Goal: Task Accomplishment & Management: Manage account settings

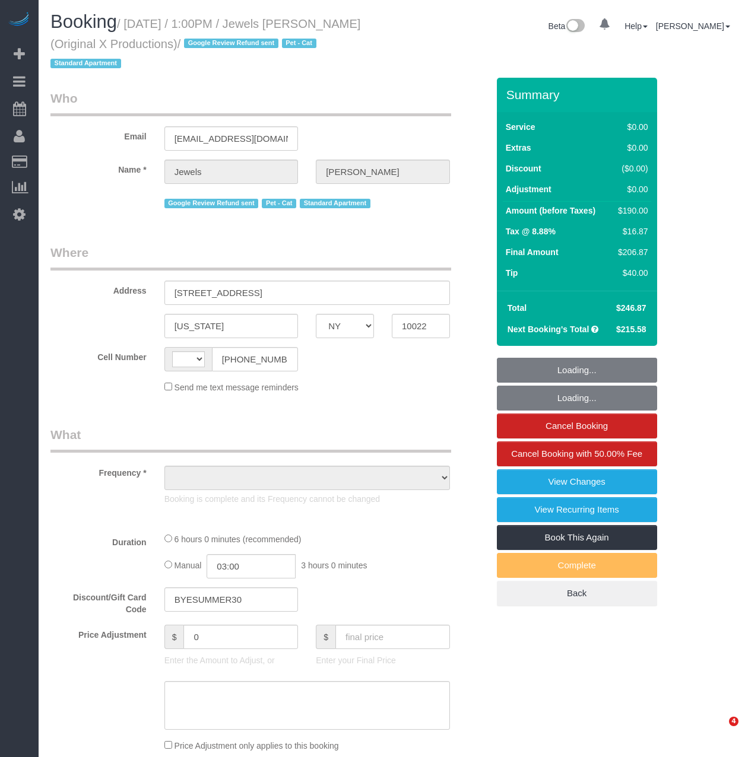
select select "NY"
select select "string:[GEOGRAPHIC_DATA]"
select select "object:780"
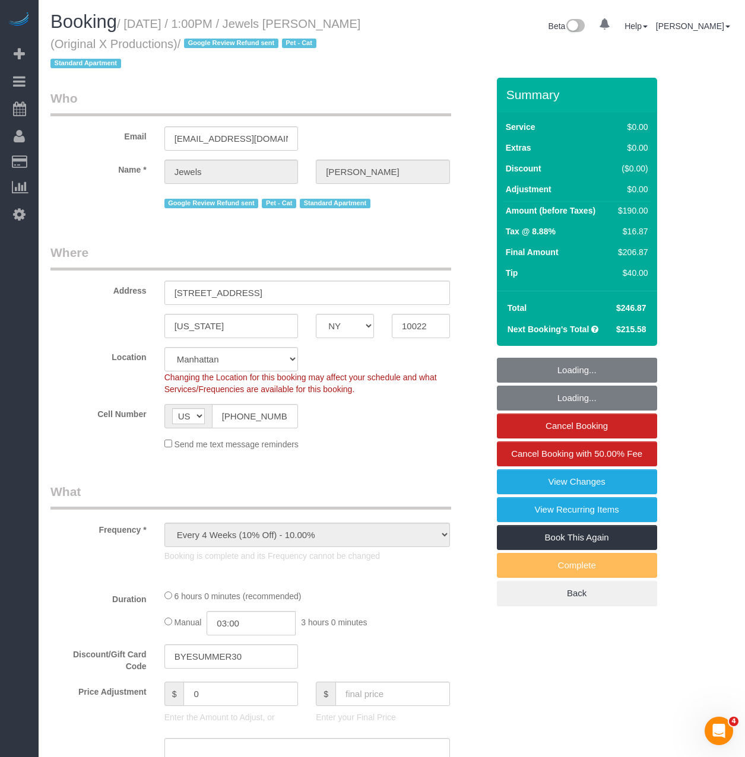
select select "string:stripe-pm_1QEBRH4VGloSiKo7FRzmGsvi"
select select "object:889"
select select "2"
select select "spot1"
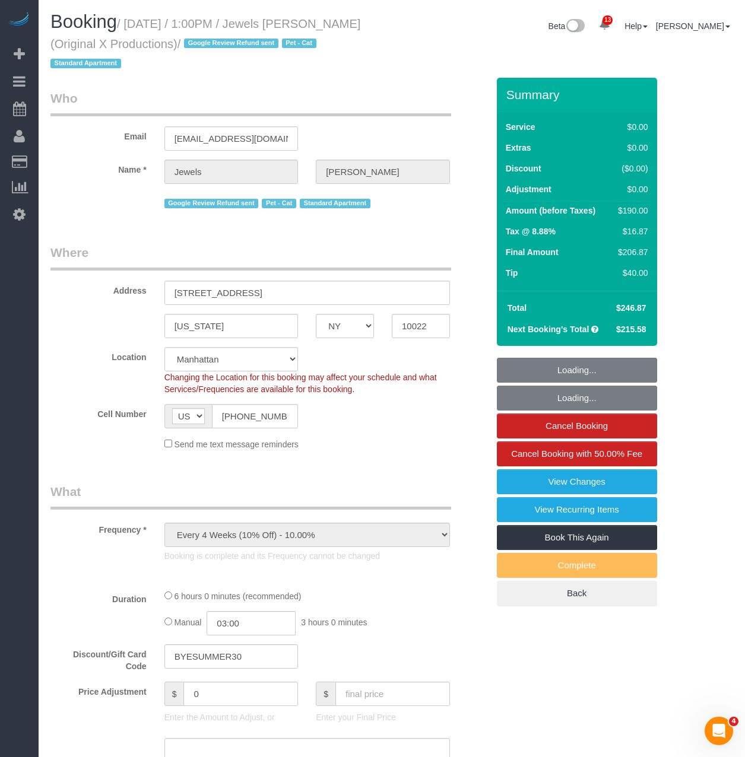
select select "number:56"
select select "number:73"
select select "number:14"
select select "number:6"
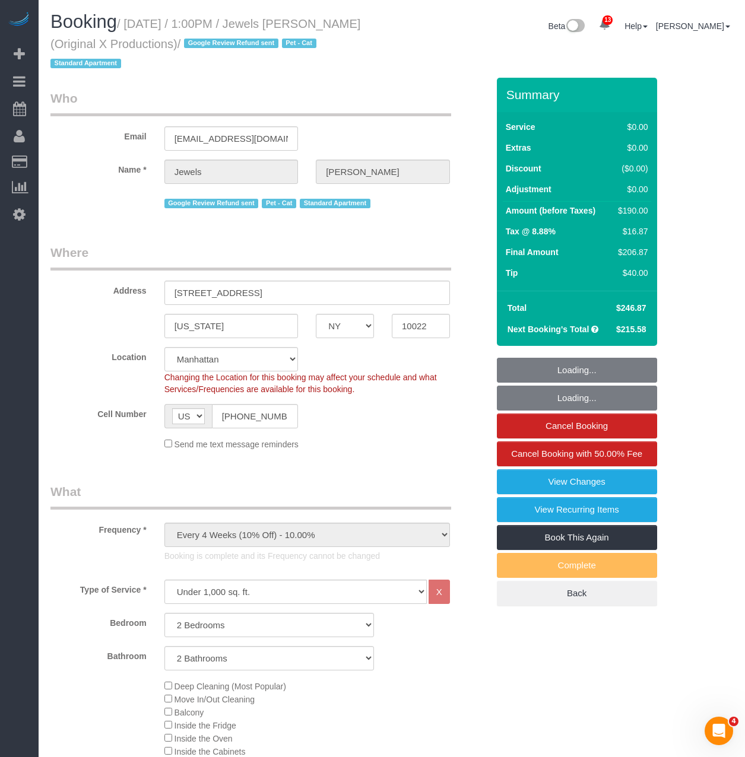
select select "2"
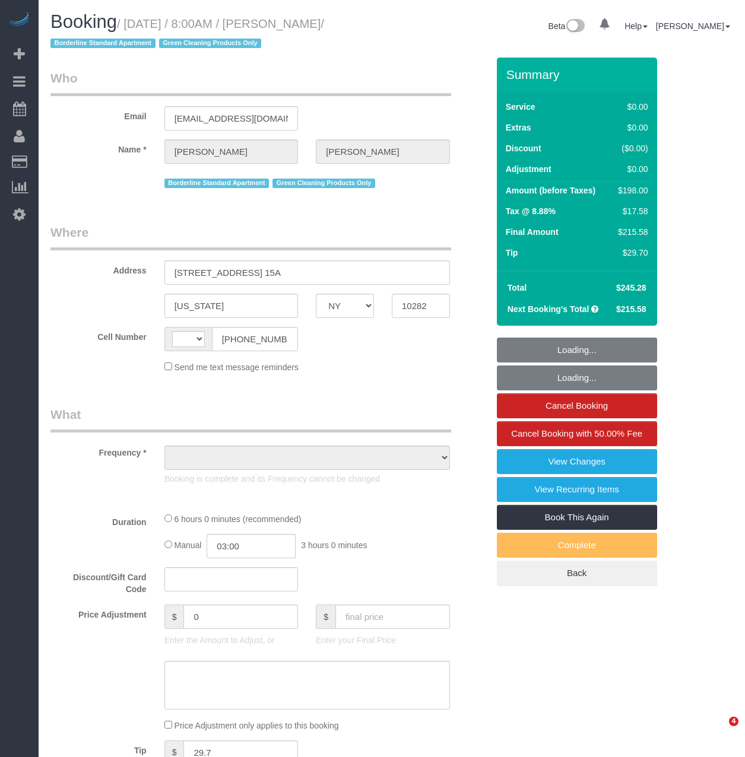
select select "NY"
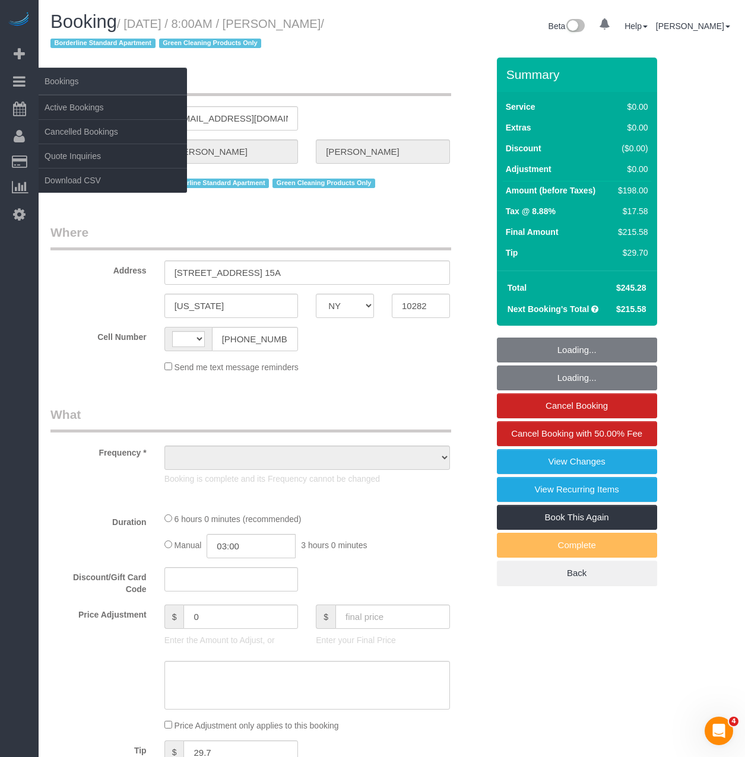
select select "string:US"
select select "object:757"
select select "2"
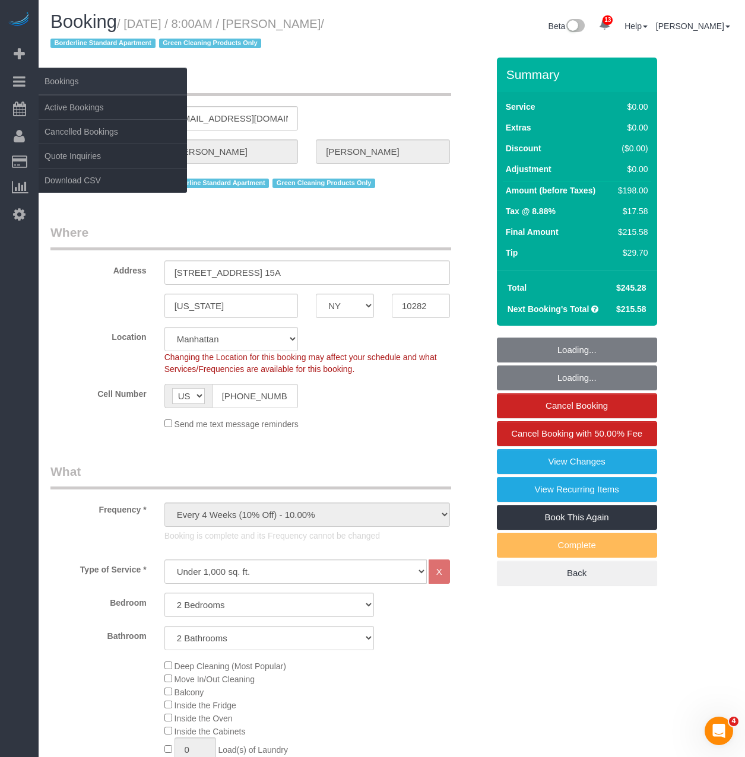
select select "object:1419"
select select "string:stripe-pm_1QqJ3D4VGloSiKo7WVbrohh3"
select select "spot1"
select select "number:56"
select select "number:72"
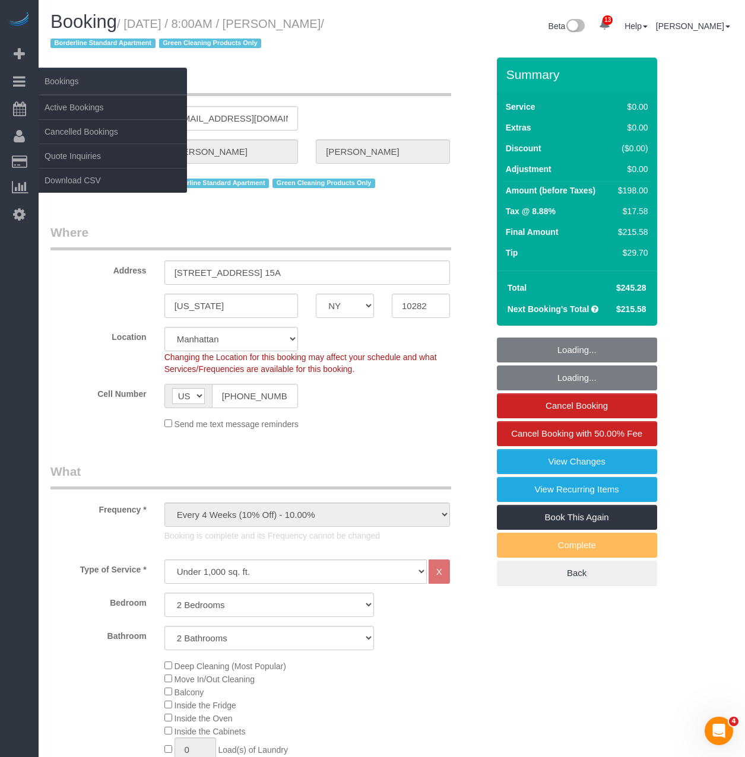
select select "number:15"
select select "number:5"
select select "2"
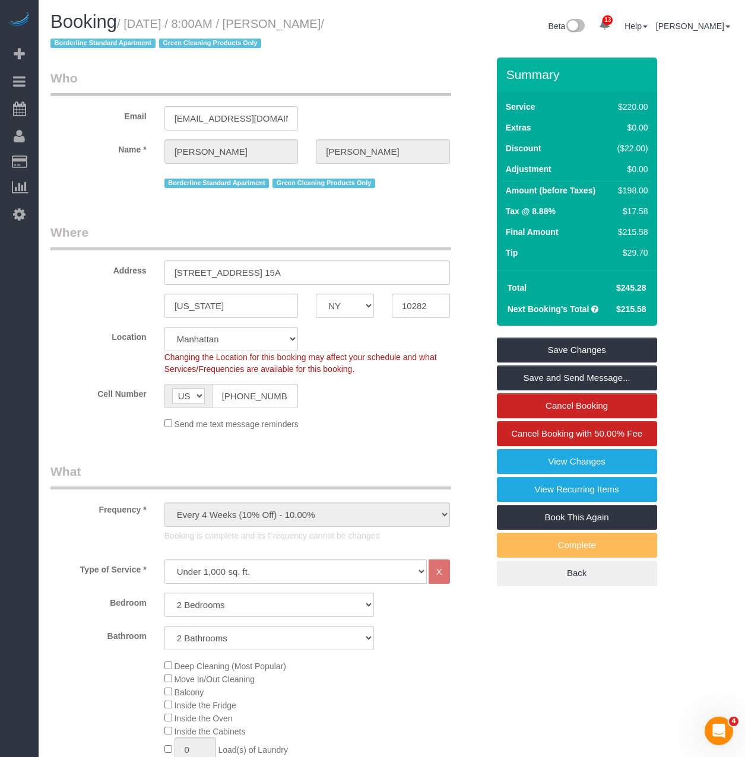
drag, startPoint x: 401, startPoint y: 27, endPoint x: 299, endPoint y: 27, distance: 101.5
click at [299, 27] on div "Booking / September 03, 2025 / 8:00AM / Laura Consalvo / Borderline Standard Ap…" at bounding box center [392, 35] width 700 height 46
click at [309, 31] on h1 "Booking / September 03, 2025 / 8:00AM / Laura Consalvo / Borderline Standard Ap…" at bounding box center [216, 32] width 332 height 40
drag, startPoint x: 297, startPoint y: 23, endPoint x: 383, endPoint y: 23, distance: 86.1
click at [383, 23] on div "Booking / September 03, 2025 / 8:00AM / Laura Consalvo / Borderline Standard Ap…" at bounding box center [217, 35] width 350 height 46
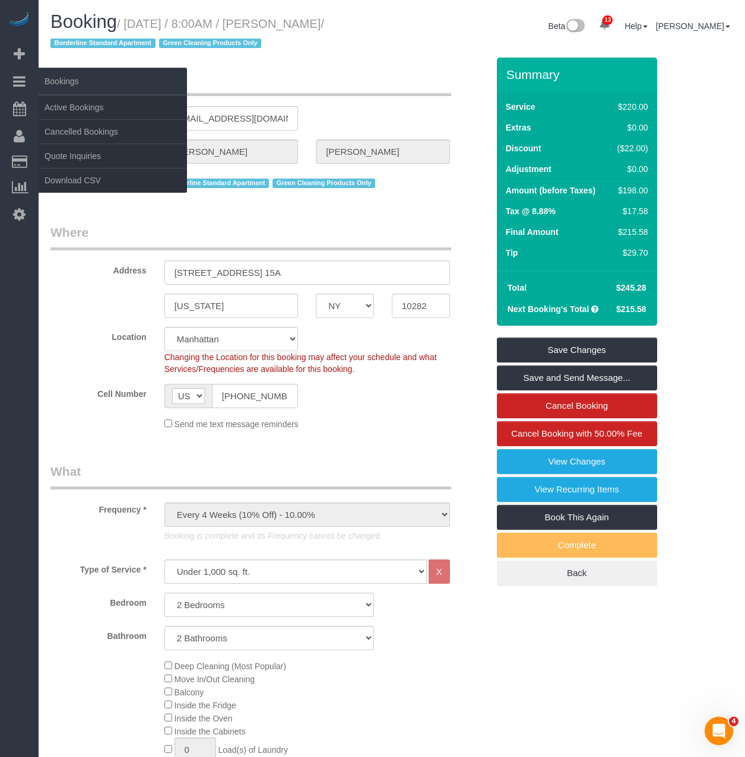
copy small "Laura Consalvo"
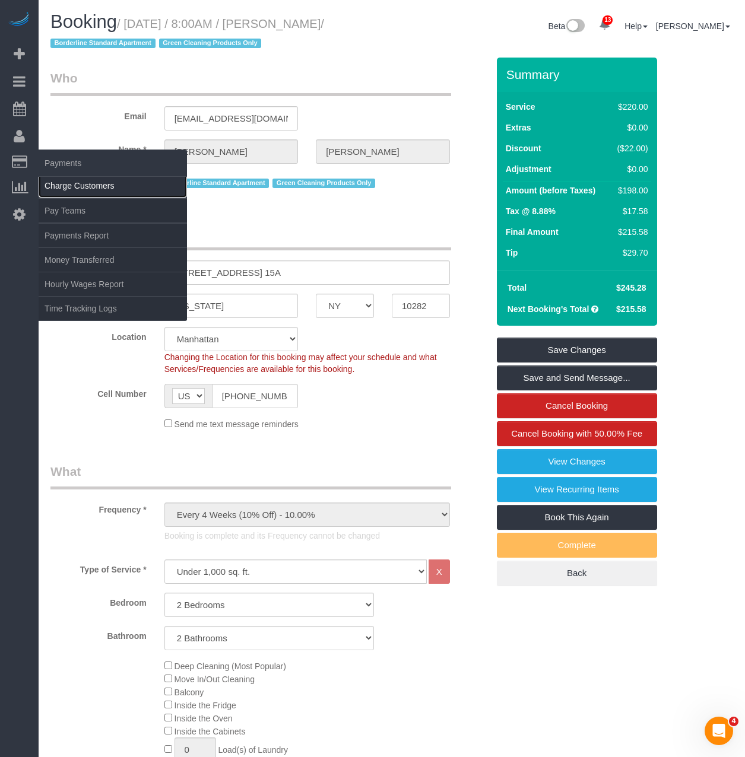
click at [54, 178] on link "Charge Customers" at bounding box center [113, 186] width 148 height 24
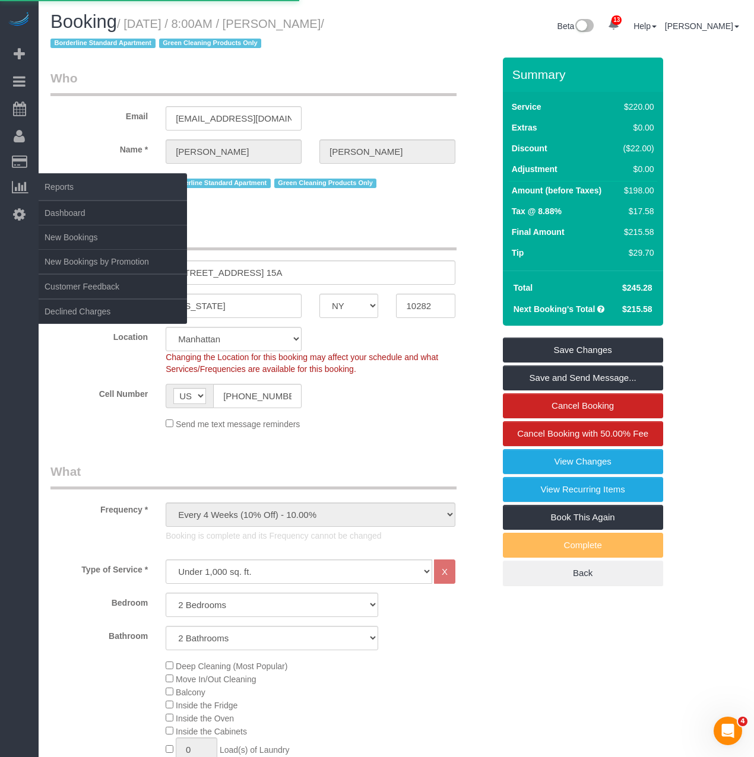
select select
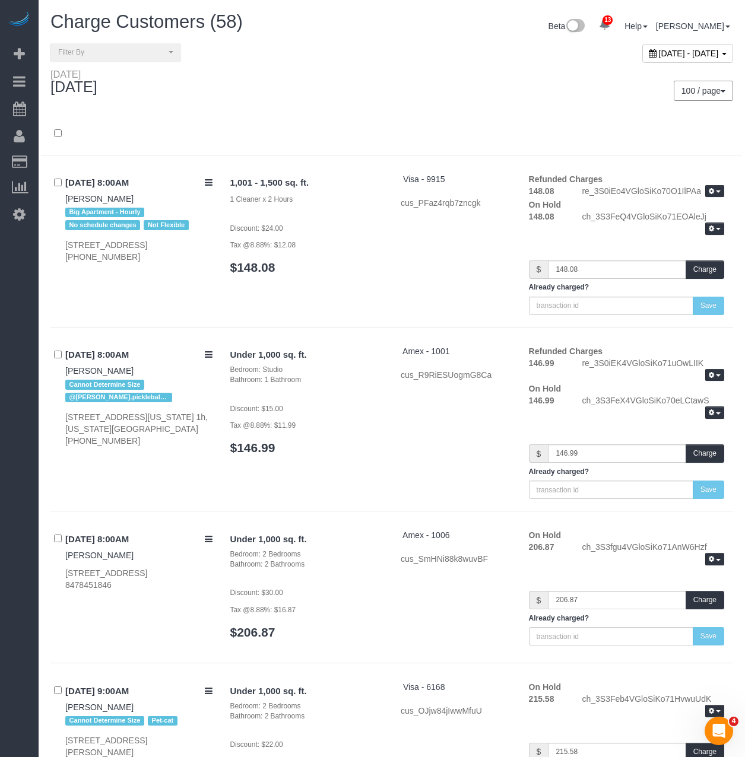
click at [465, 104] on div "100 / page 10 / page 20 / page 30 / page 40 / page 50 / page 100 / page" at bounding box center [567, 91] width 350 height 44
click at [659, 49] on span "September 05, 2025 - September 05, 2025" at bounding box center [689, 53] width 60 height 9
type input "**********"
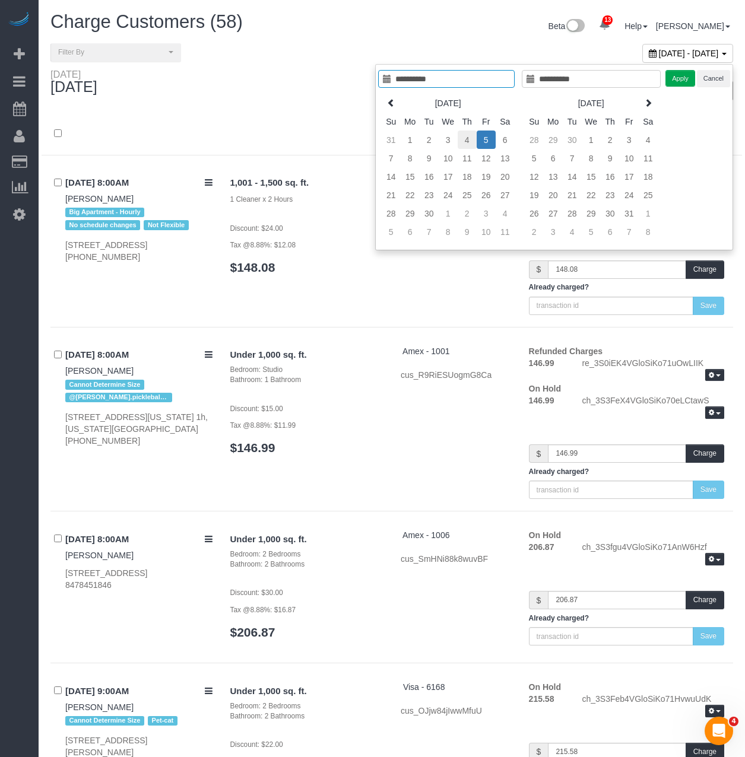
type input "**********"
click at [473, 139] on td "4" at bounding box center [467, 140] width 19 height 18
type input "**********"
click at [473, 139] on td "4" at bounding box center [467, 140] width 19 height 18
click at [678, 81] on button "Apply" at bounding box center [680, 78] width 30 height 17
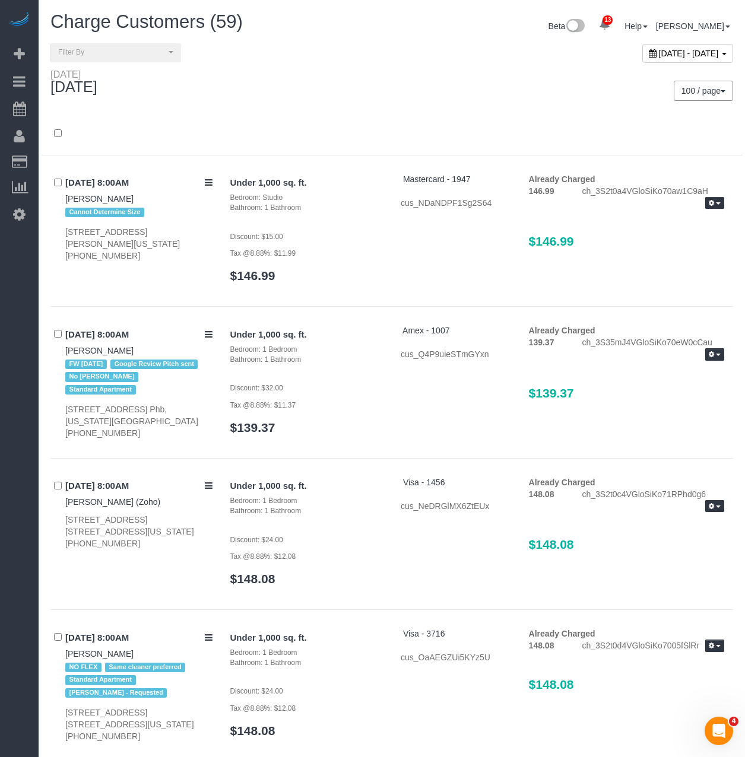
drag, startPoint x: 363, startPoint y: 122, endPoint x: 380, endPoint y: 116, distance: 18.2
click at [359, 122] on div at bounding box center [392, 134] width 700 height 43
click at [659, 56] on span "September 04, 2025 - September 04, 2025" at bounding box center [689, 53] width 60 height 9
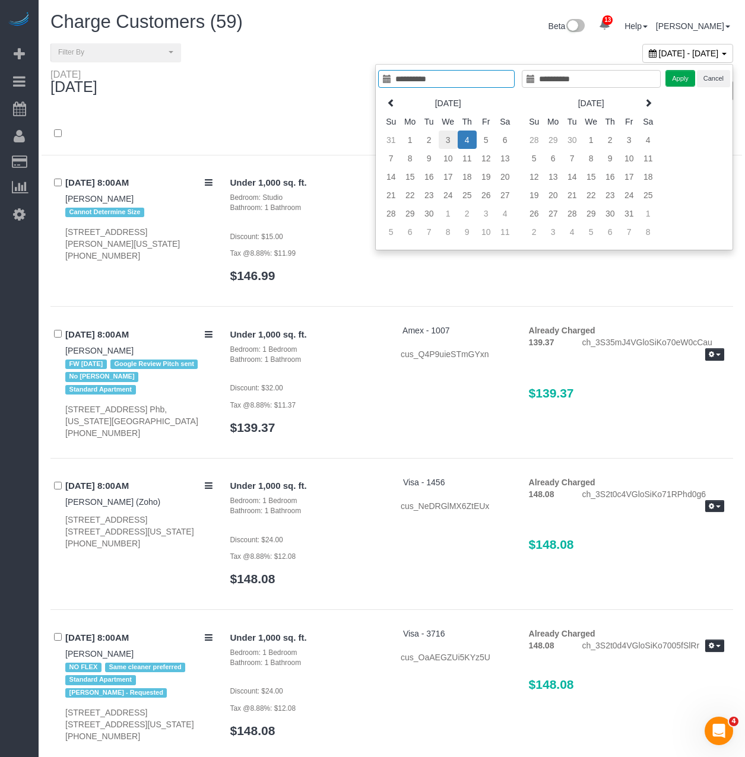
type input "**********"
click at [448, 134] on td "3" at bounding box center [448, 140] width 19 height 18
type input "**********"
click at [674, 73] on button "Apply" at bounding box center [680, 78] width 30 height 17
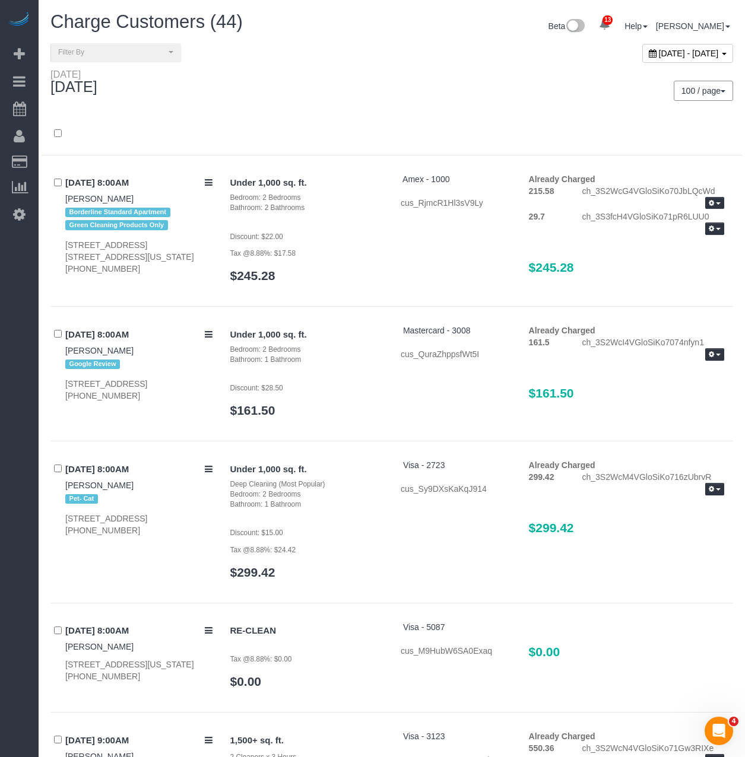
click at [478, 66] on div "September 03, 2025 - September 03, 2025" at bounding box center [567, 56] width 350 height 26
click at [659, 53] on span "September 03, 2025 - September 03, 2025" at bounding box center [689, 53] width 60 height 9
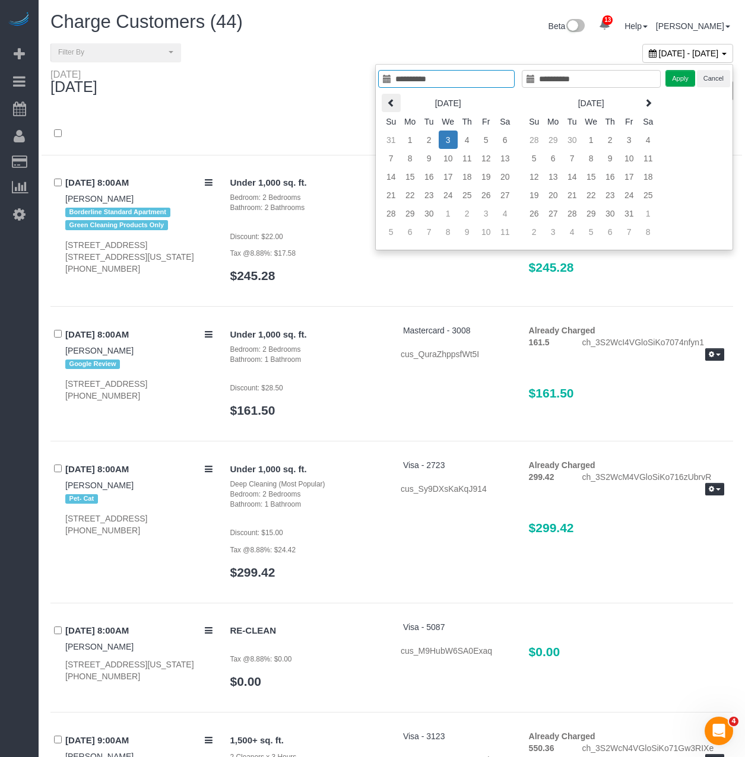
click at [392, 102] on icon at bounding box center [391, 103] width 8 height 8
type input "**********"
click at [507, 209] on td "30" at bounding box center [505, 213] width 19 height 18
type input "**********"
click at [505, 207] on td "30" at bounding box center [505, 213] width 19 height 18
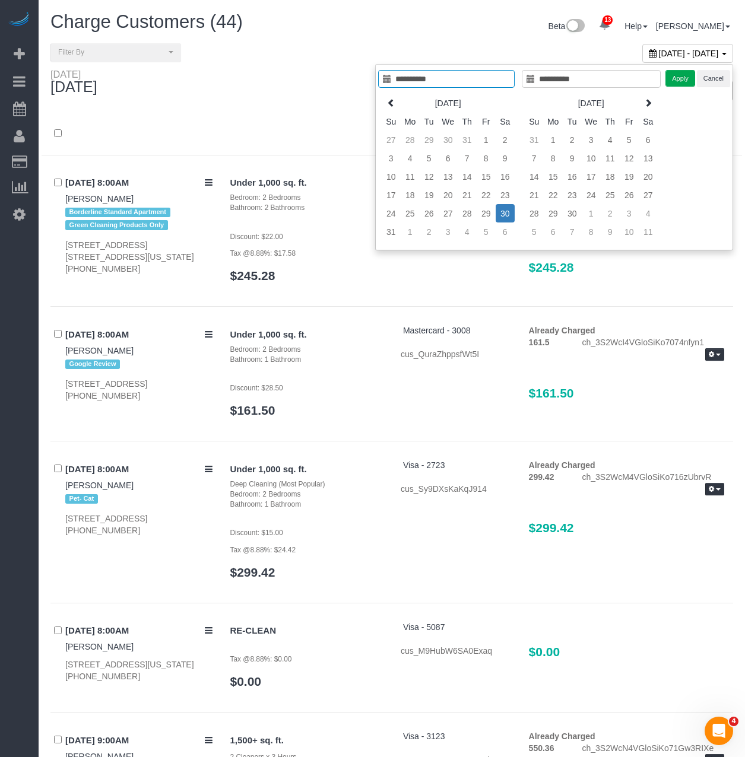
type input "**********"
click at [668, 80] on button "Apply" at bounding box center [680, 78] width 30 height 17
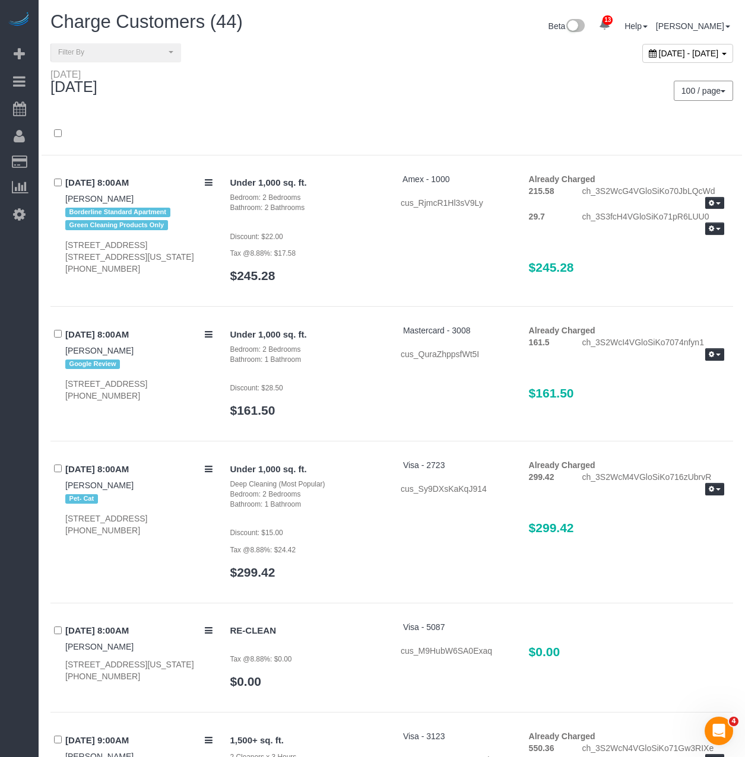
drag, startPoint x: 285, startPoint y: 135, endPoint x: 283, endPoint y: 129, distance: 6.1
click at [283, 130] on div at bounding box center [392, 140] width 700 height 31
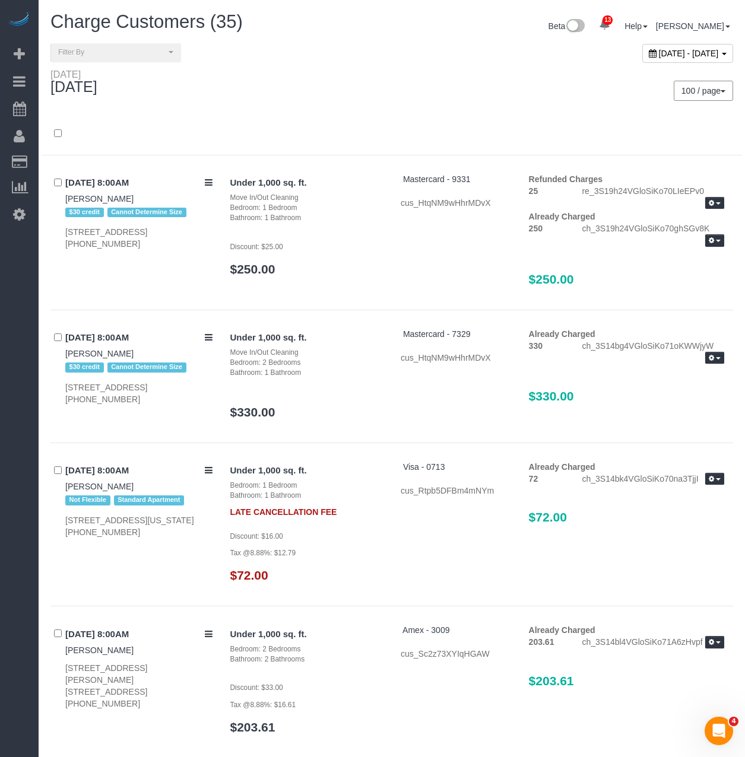
scroll to position [4070, 0]
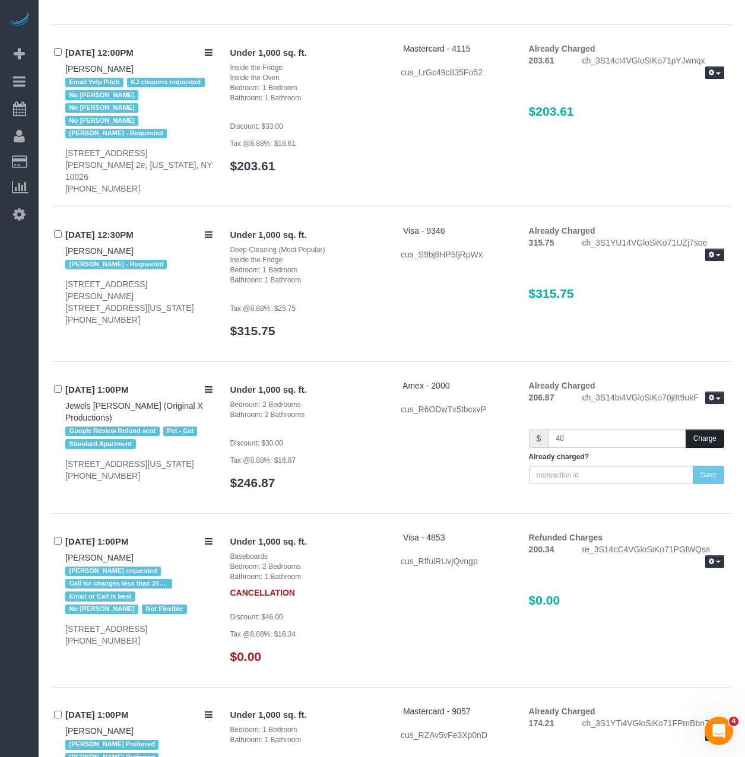
click at [690, 430] on button "Charge" at bounding box center [705, 439] width 39 height 18
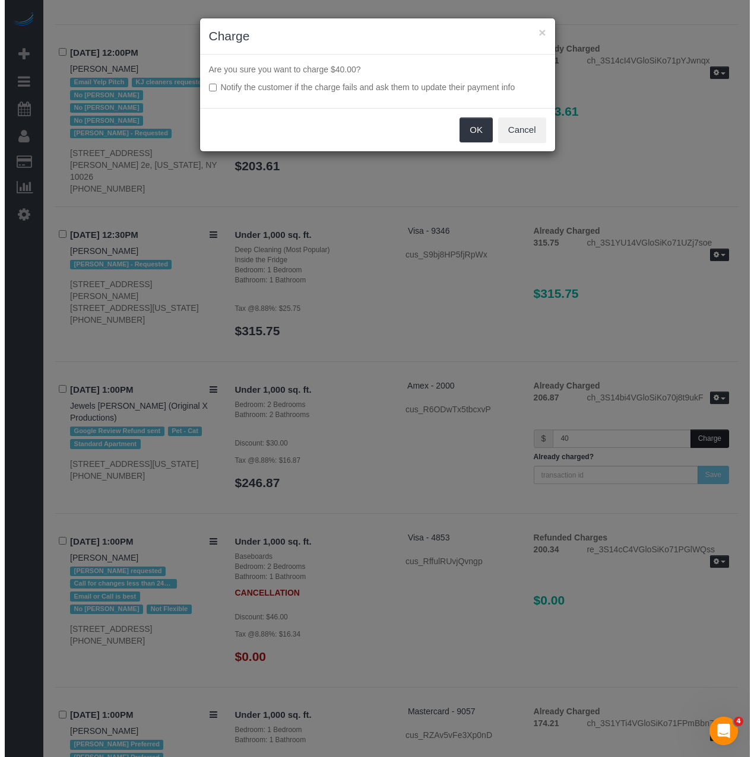
scroll to position [4060, 0]
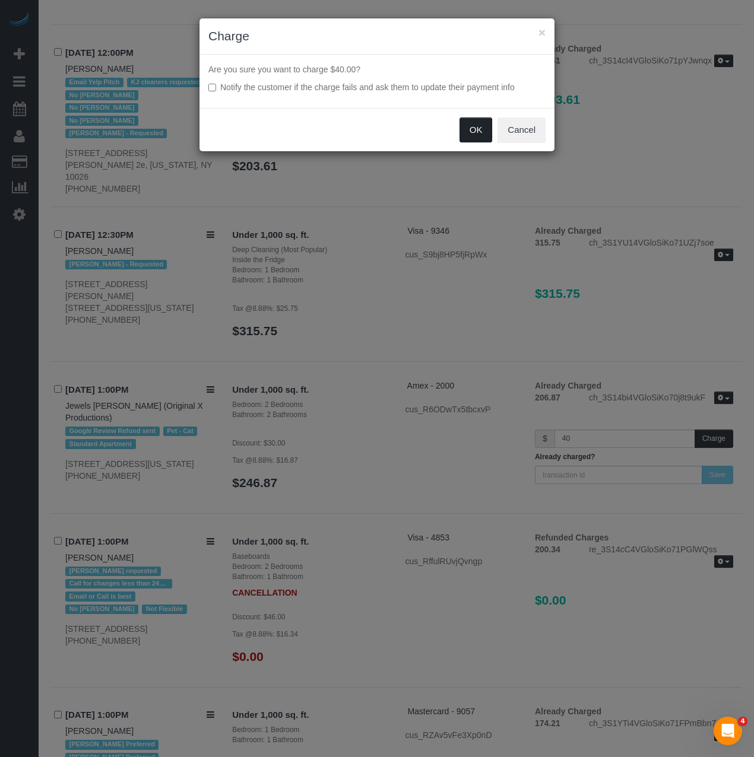
click at [470, 128] on button "OK" at bounding box center [475, 130] width 33 height 25
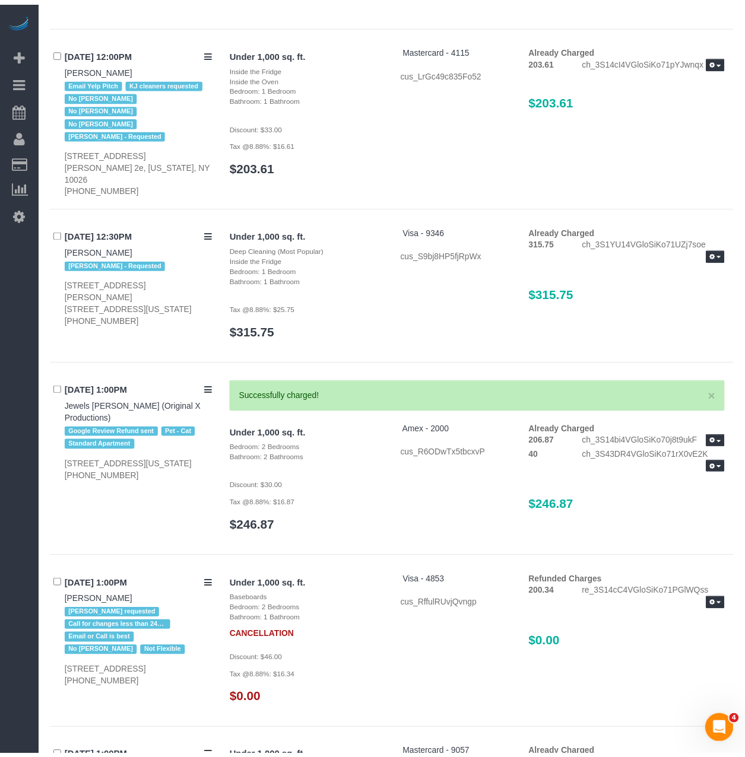
scroll to position [4070, 0]
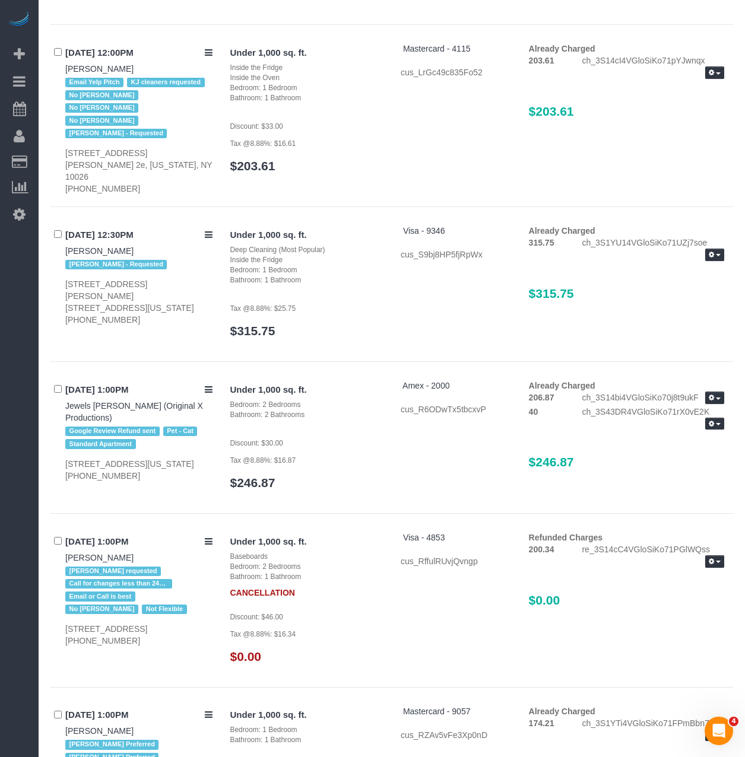
click at [23, 523] on div "13 Beta Your Notifications You have 0 alerts × You have 1 to charge for 09/05/2…" at bounding box center [19, 378] width 39 height 757
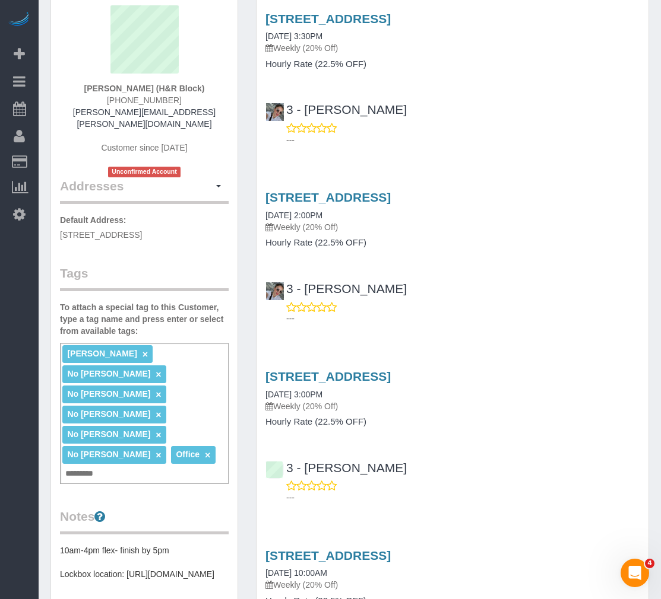
scroll to position [237, 0]
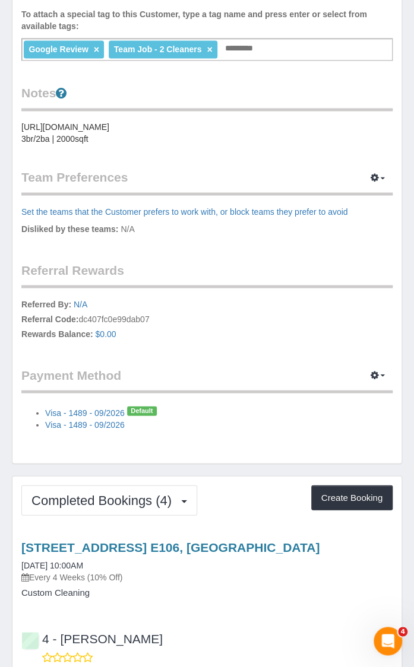
scroll to position [475, 0]
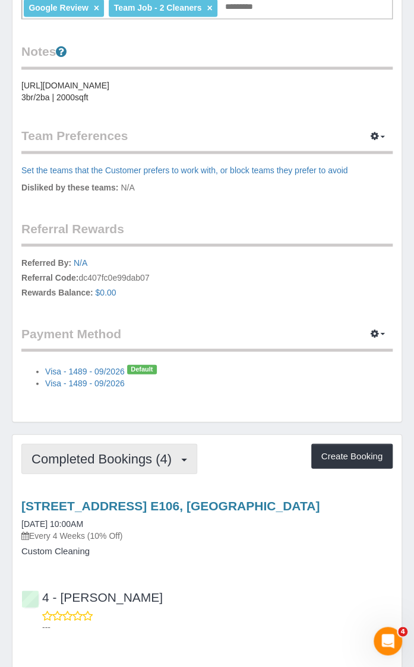
click at [139, 467] on button "Completed Bookings (4)" at bounding box center [109, 458] width 176 height 30
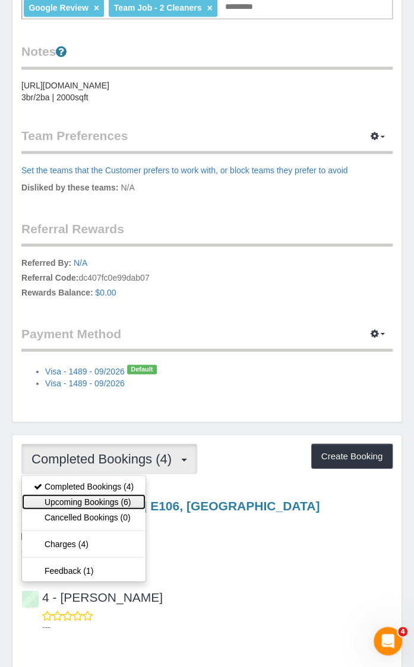
click at [96, 502] on link "Upcoming Bookings (6)" at bounding box center [83, 501] width 123 height 15
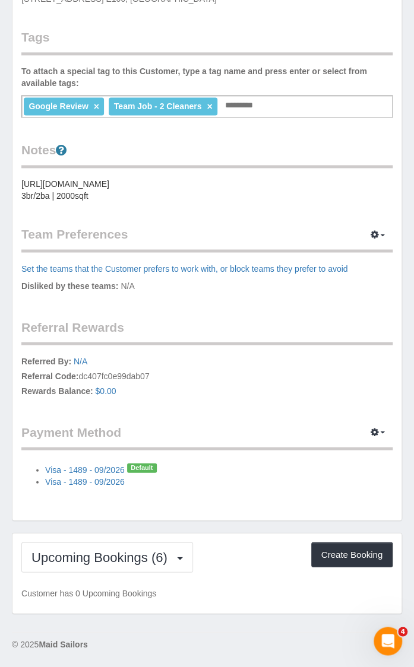
scroll to position [373, 0]
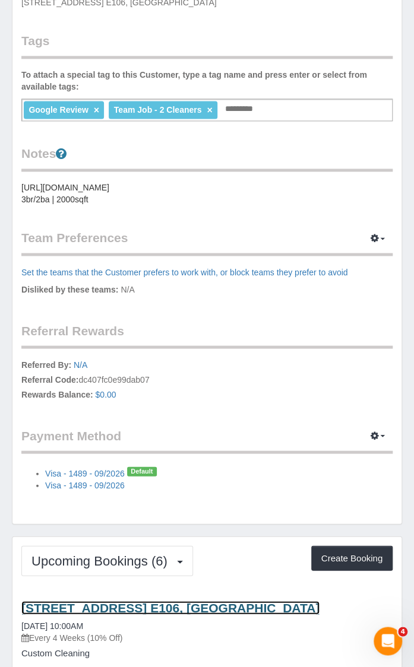
click at [107, 607] on link "791 Tremont Street, Apt. E106, Boston, MA 02118" at bounding box center [170, 608] width 298 height 14
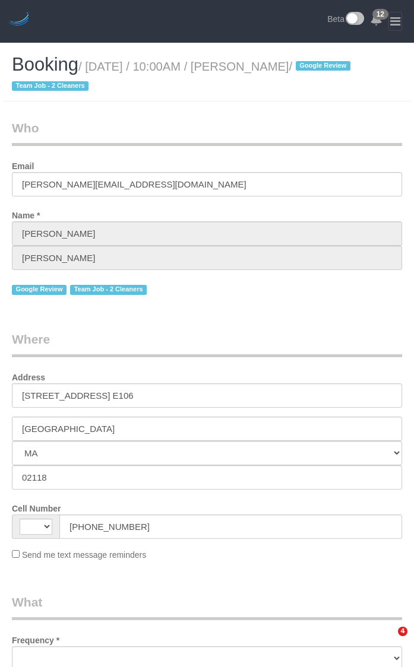
select select "MA"
select select "object:485"
select select "2"
select select "number:58"
select select "number:74"
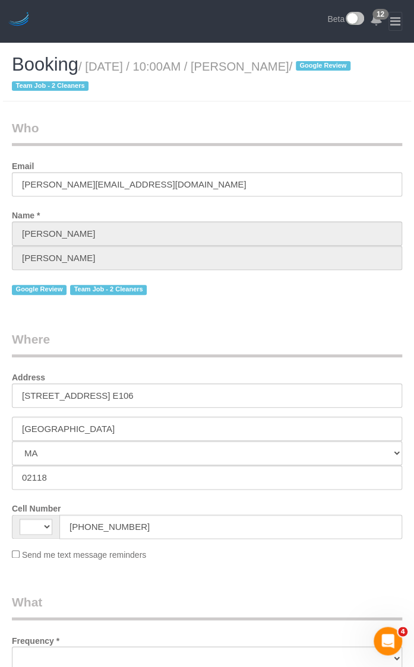
select select "number:15"
select select "number:6"
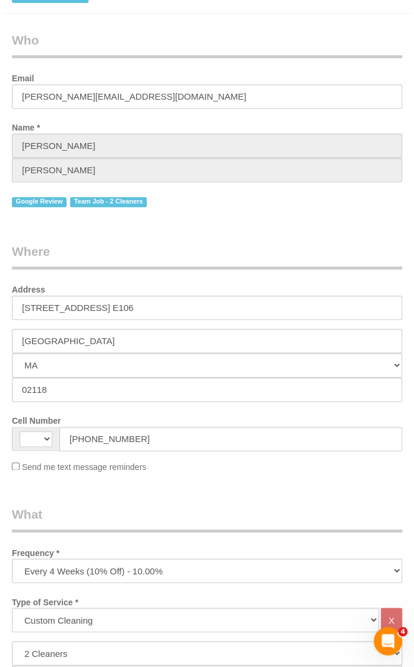
scroll to position [356, 0]
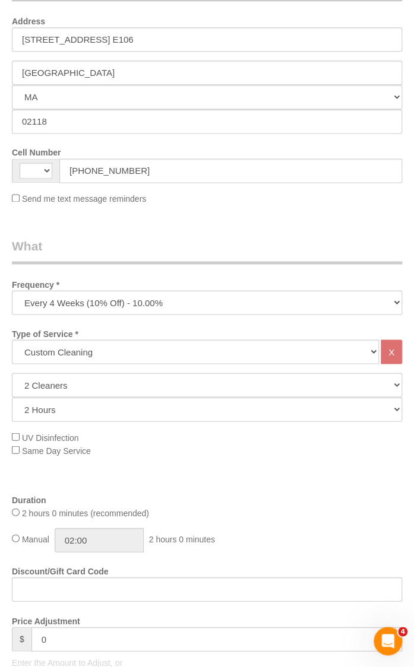
select select "string:US"
select select "spot3"
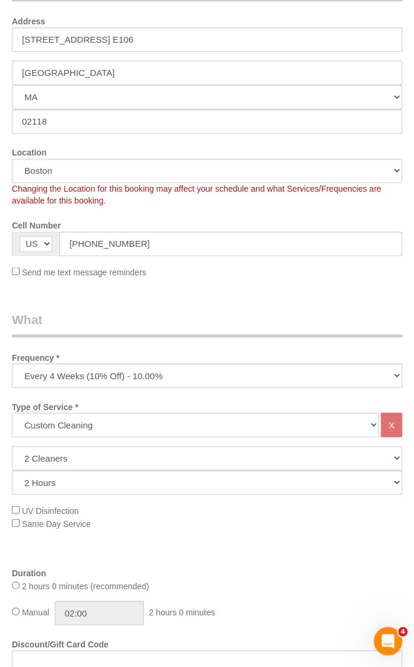
select select "object:1070"
select select "string:stripe-pm_1RQq0X4VGloSiKo7b6FrkEVB"
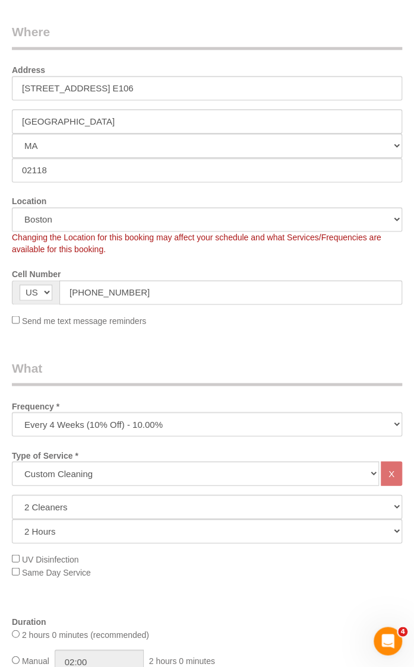
scroll to position [119, 0]
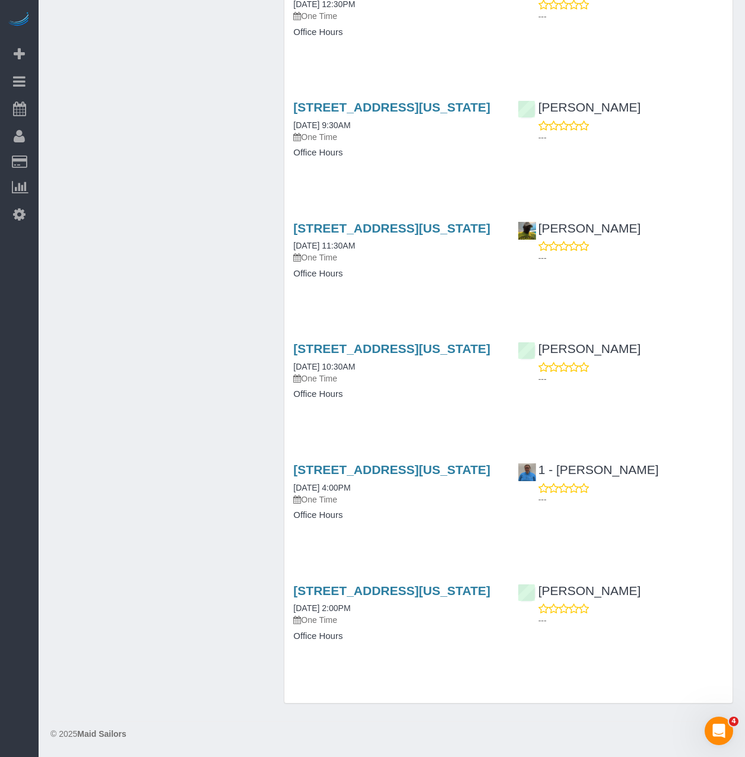
scroll to position [73610, 0]
